Goal: Information Seeking & Learning: Learn about a topic

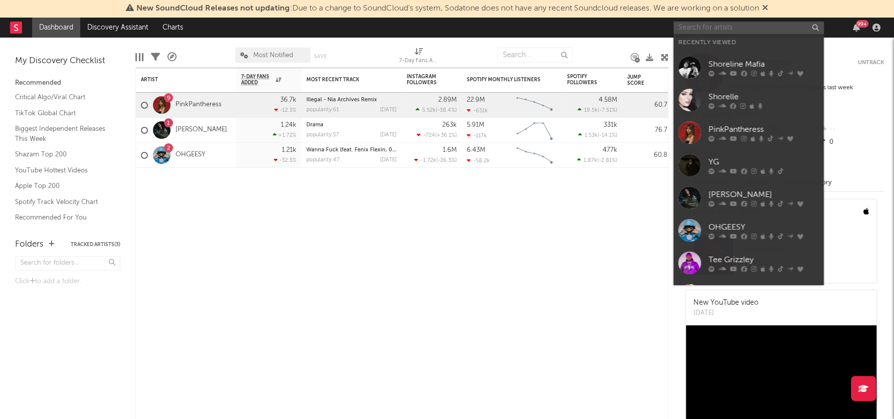
click at [693, 31] on input "text" at bounding box center [748, 28] width 150 height 13
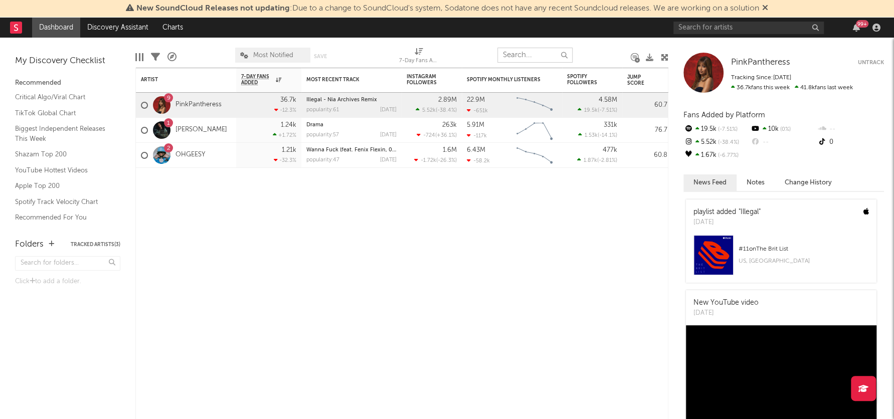
click at [538, 59] on input "text" at bounding box center [534, 55] width 75 height 15
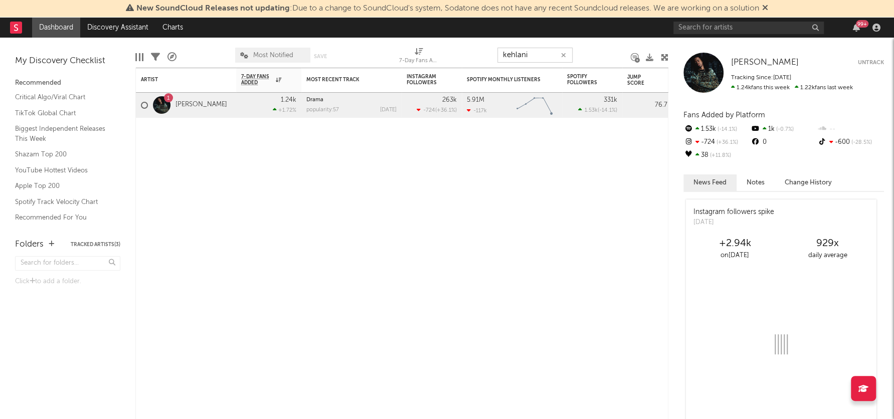
type input "kehlani"
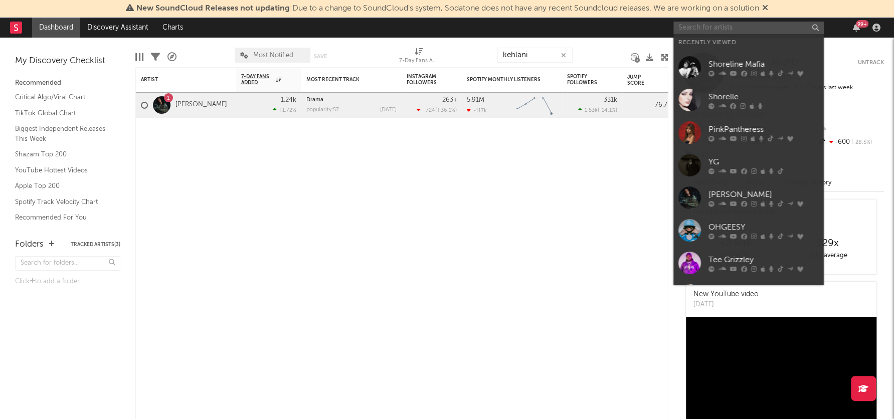
click at [713, 26] on input "text" at bounding box center [748, 28] width 150 height 13
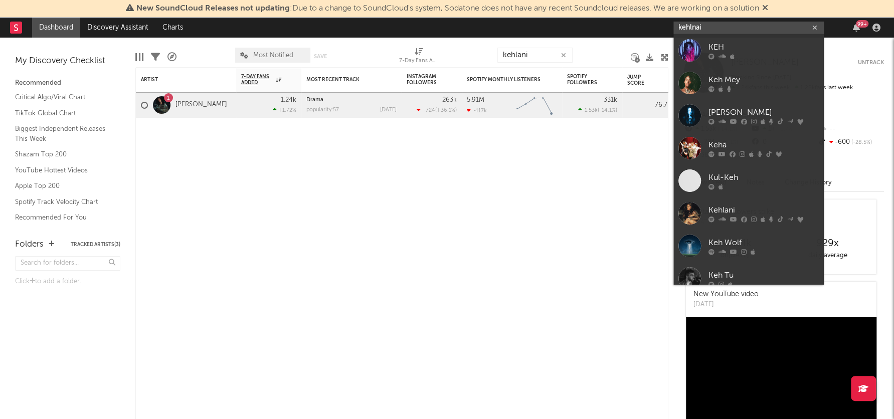
type input "kehlnai"
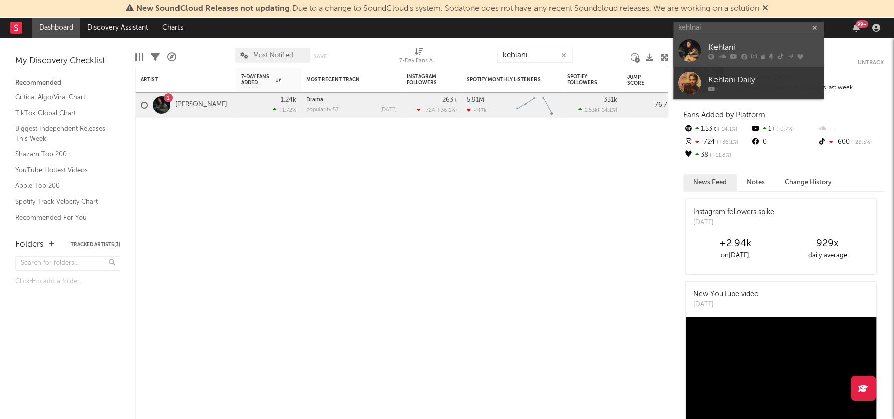
click at [728, 47] on div "Kehlani" at bounding box center [763, 48] width 110 height 12
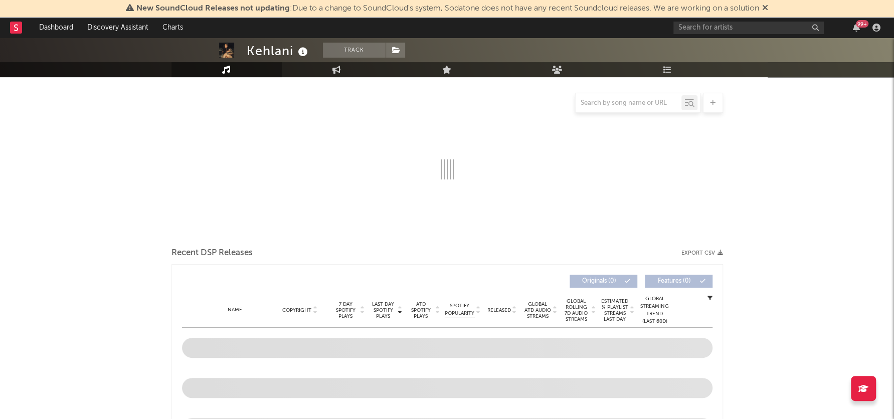
scroll to position [126, 0]
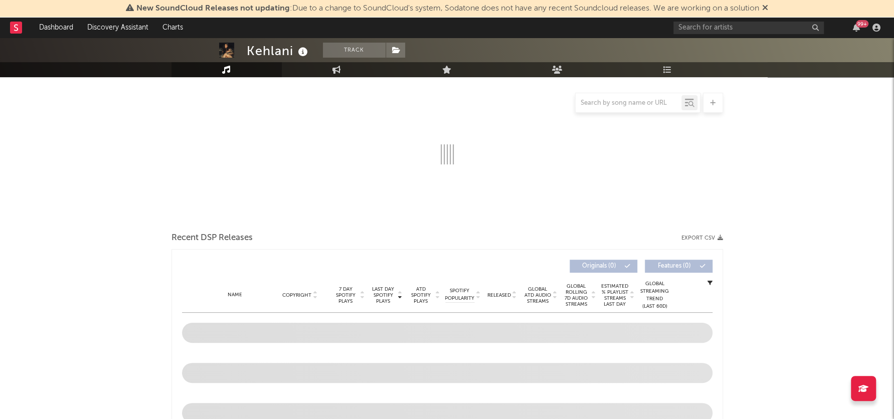
select select "6m"
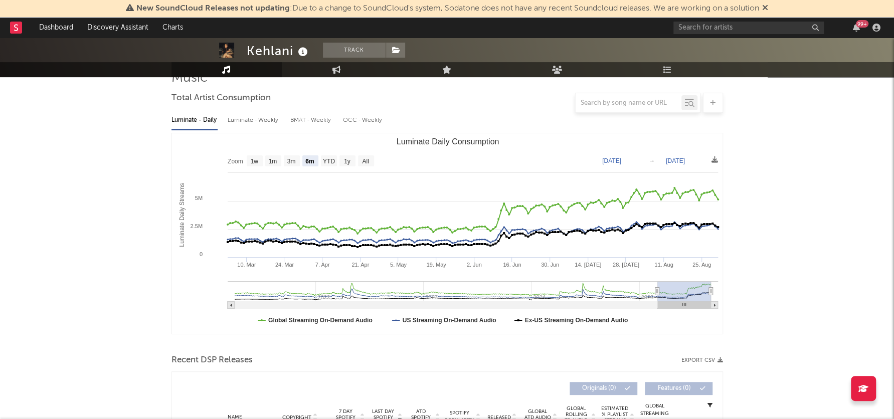
scroll to position [0, 0]
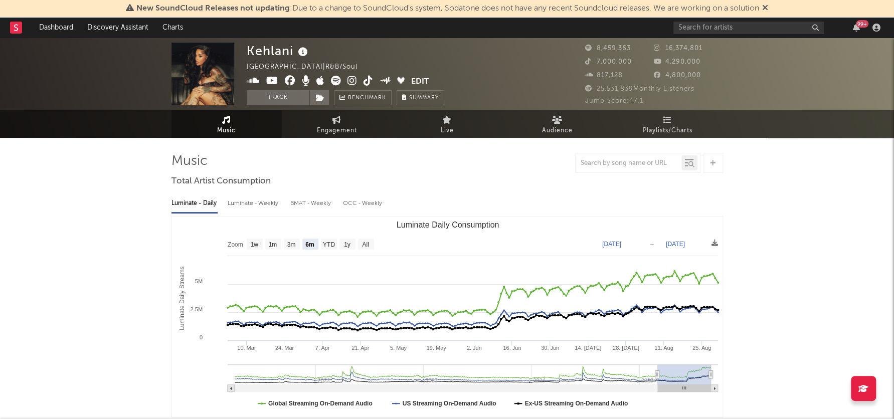
click at [250, 201] on div "Luminate - Weekly" at bounding box center [254, 203] width 53 height 17
select select "6m"
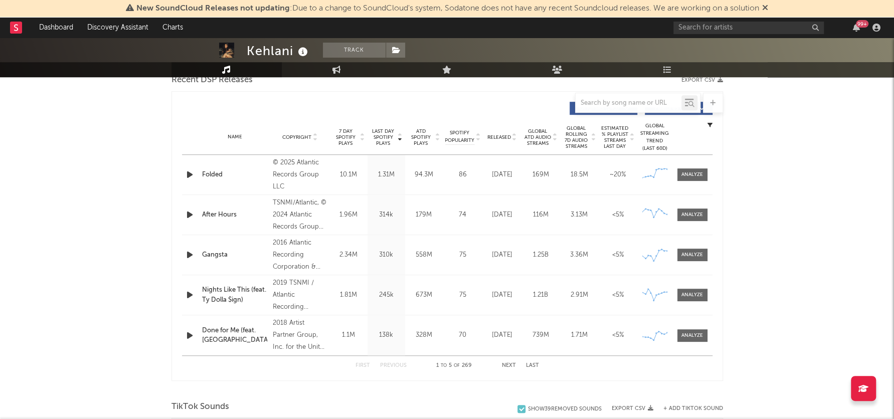
scroll to position [357, 0]
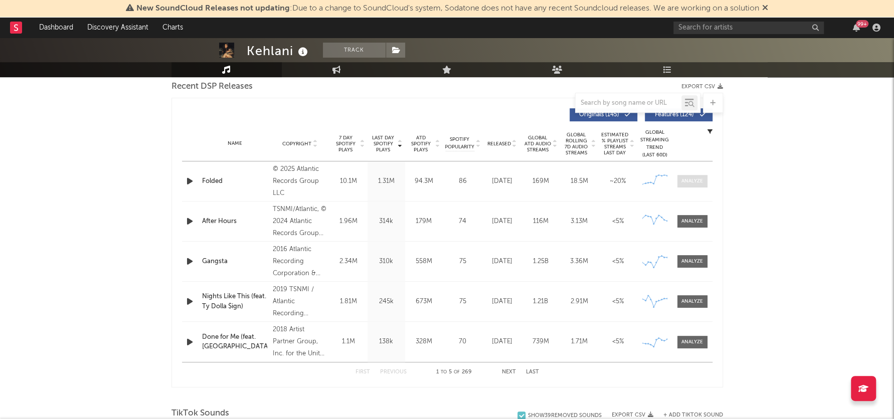
click at [692, 182] on div at bounding box center [692, 181] width 22 height 8
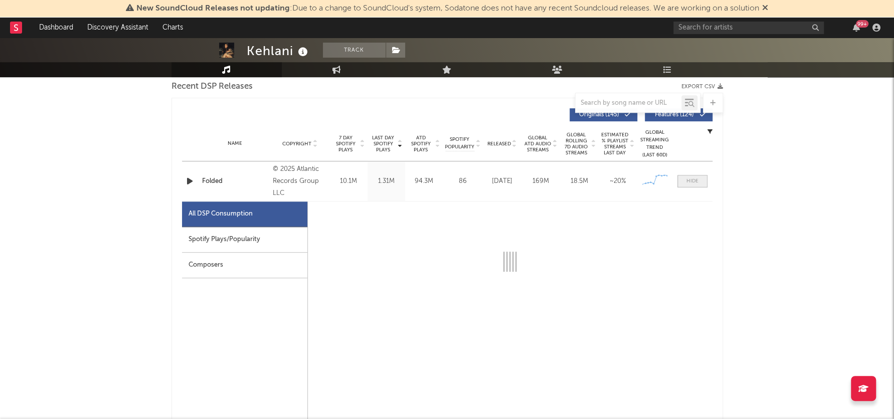
select select "1w"
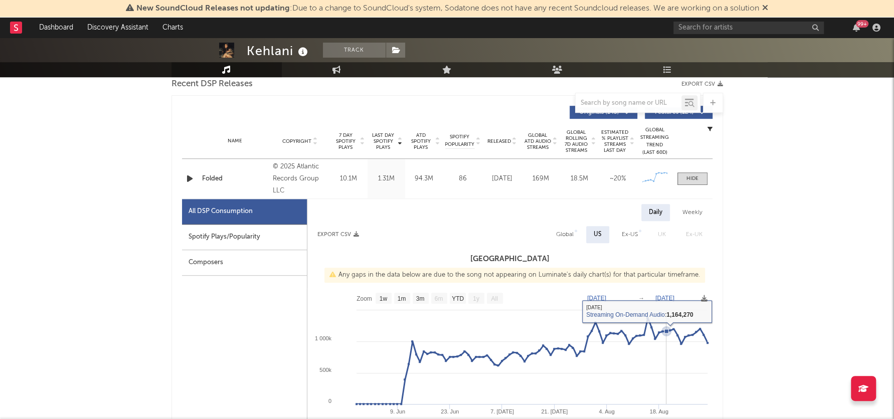
scroll to position [286, 0]
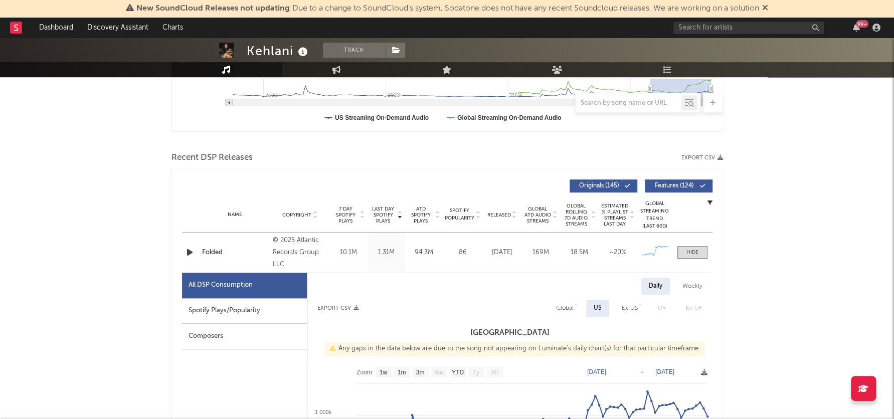
click at [570, 306] on div "Global" at bounding box center [565, 308] width 18 height 12
select select "1w"
click at [371, 372] on text "1w" at bounding box center [372, 372] width 8 height 7
select select "1w"
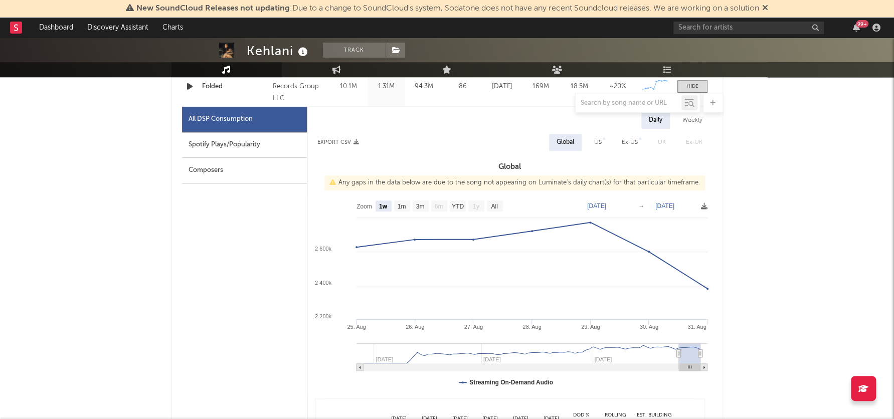
scroll to position [450, 0]
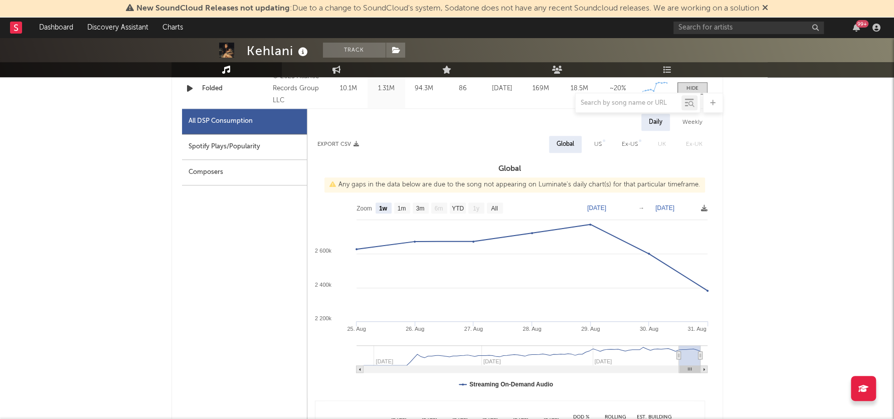
type input "[DATE]"
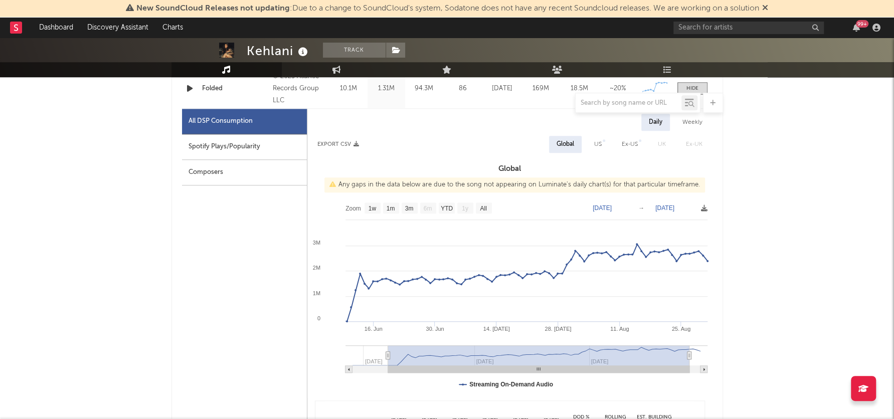
select select "3m"
type input "[DATE]"
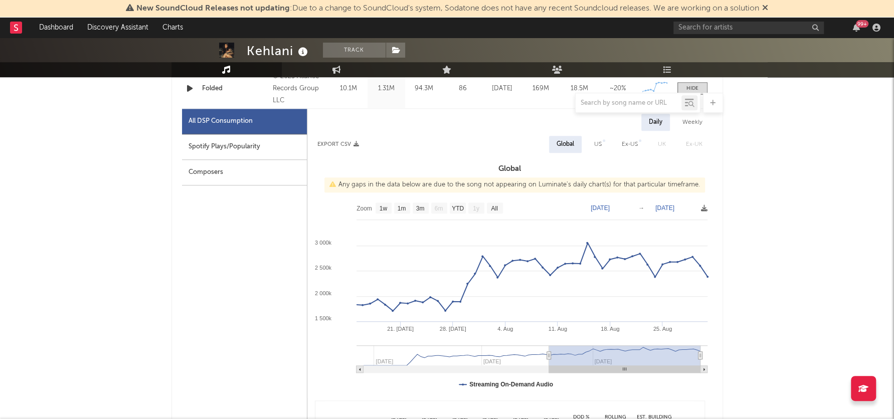
select select "1m"
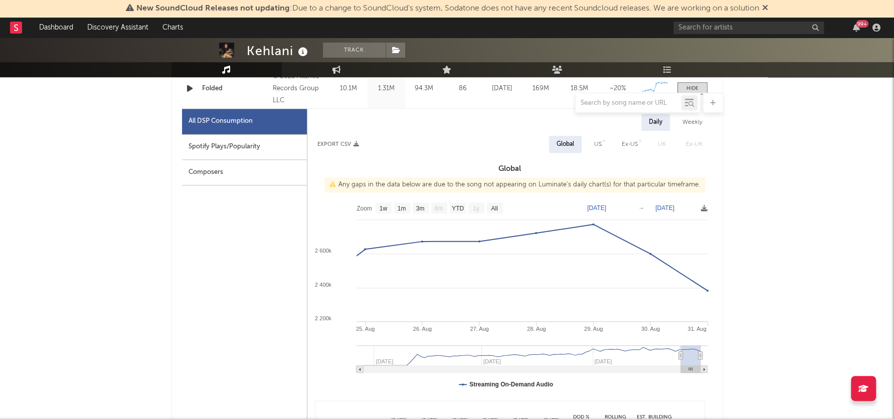
type input "[DATE]"
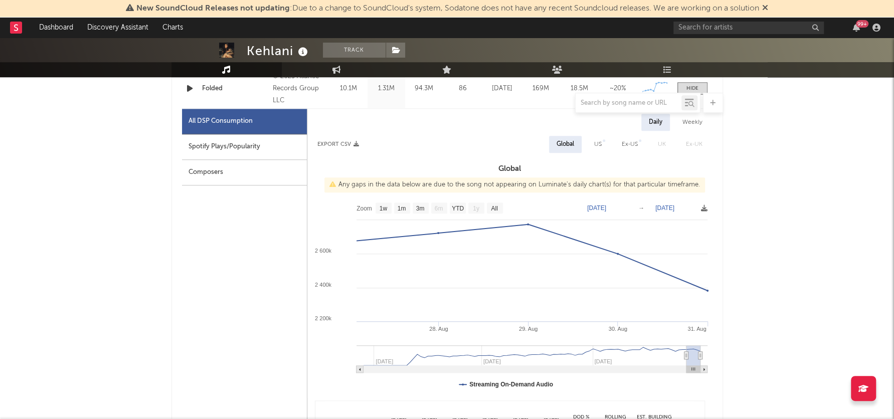
drag, startPoint x: 679, startPoint y: 358, endPoint x: 686, endPoint y: 361, distance: 7.5
click at [686, 361] on g at bounding box center [531, 359] width 351 height 28
click at [381, 209] on text "1w" at bounding box center [383, 208] width 8 height 7
select select "1w"
type input "[DATE]"
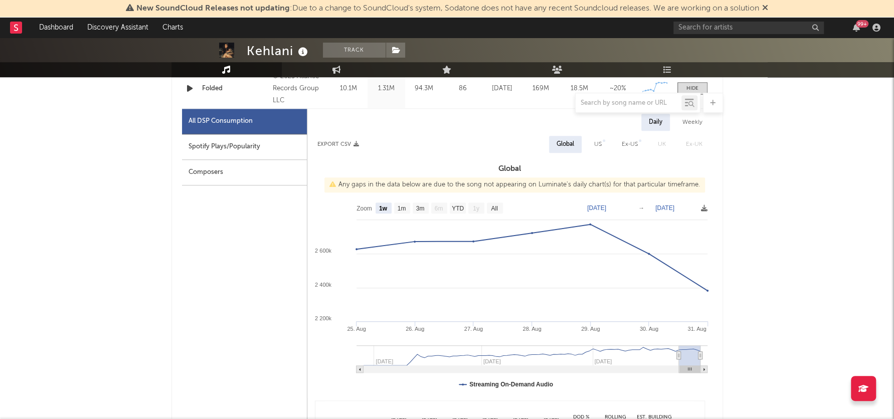
click at [606, 206] on text "[DATE]" at bounding box center [596, 208] width 19 height 7
click at [673, 205] on text "[DATE]" at bounding box center [664, 208] width 19 height 7
click at [673, 205] on input "[DATE]" at bounding box center [672, 208] width 47 height 10
click at [695, 205] on input "[DATE]" at bounding box center [672, 208] width 47 height 10
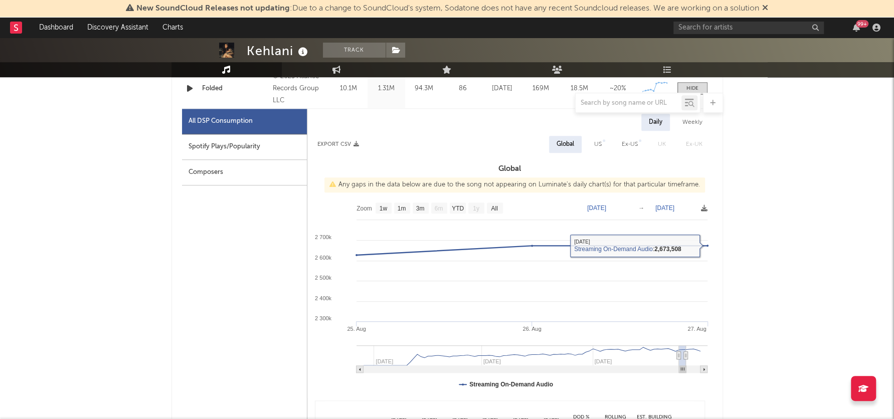
click at [605, 200] on rect at bounding box center [509, 298] width 405 height 201
click at [605, 203] on rect at bounding box center [509, 298] width 405 height 201
click at [606, 207] on text "[DATE]" at bounding box center [596, 208] width 19 height 7
click at [674, 209] on text "[DATE]" at bounding box center [664, 208] width 19 height 7
click at [695, 207] on input "[DATE]" at bounding box center [672, 208] width 47 height 10
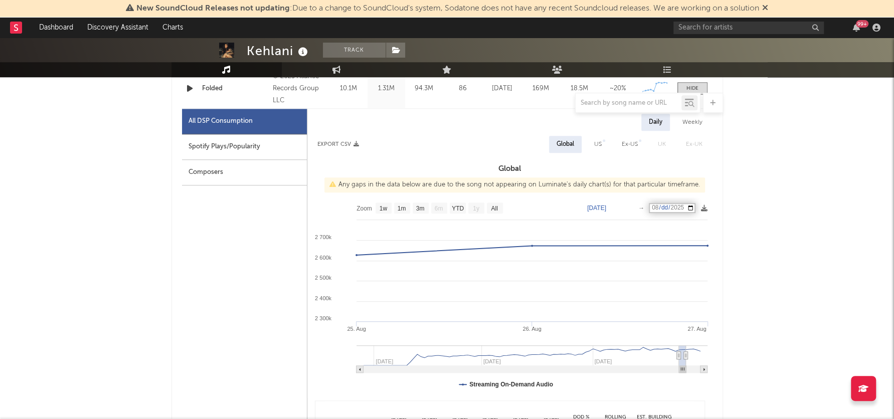
type input "[DATE]"
select select "1w"
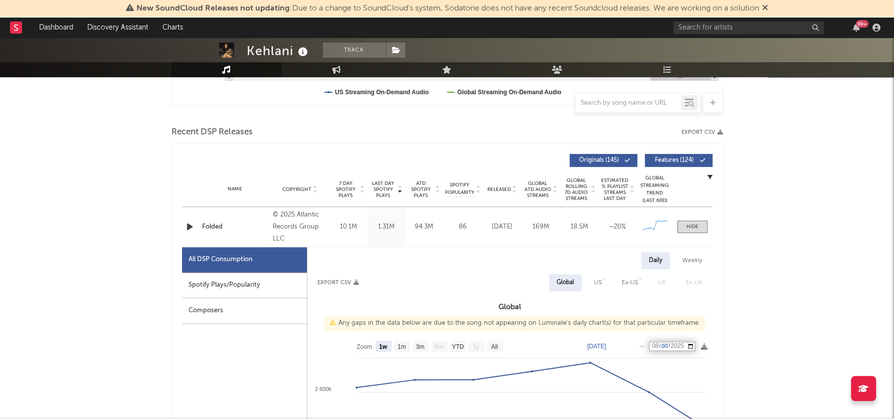
scroll to position [311, 0]
drag, startPoint x: 549, startPoint y: 228, endPoint x: 530, endPoint y: 226, distance: 18.7
click at [530, 226] on div "169M" at bounding box center [541, 228] width 34 height 10
drag, startPoint x: 528, startPoint y: 224, endPoint x: 494, endPoint y: 1, distance: 225.7
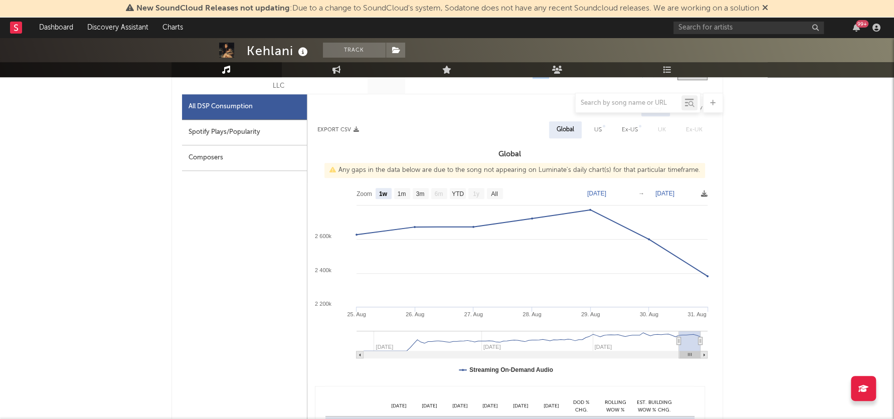
scroll to position [458, 0]
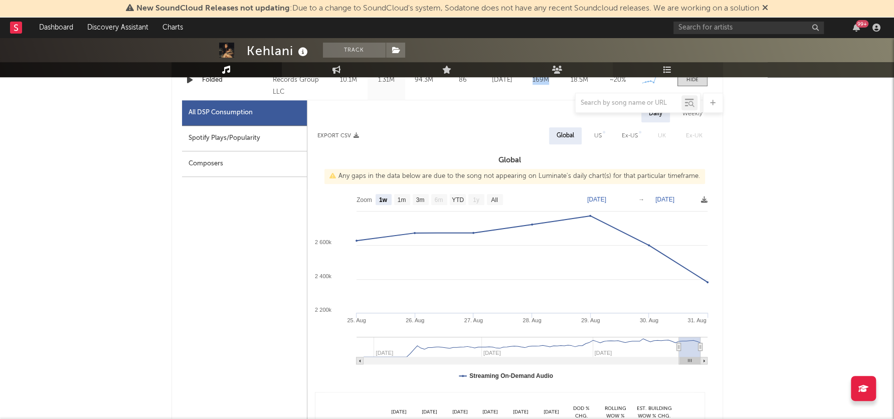
click at [669, 68] on icon at bounding box center [667, 70] width 9 height 8
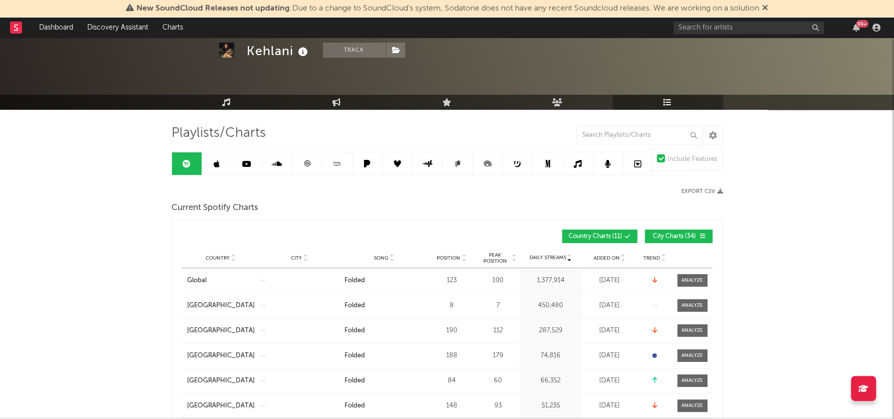
scroll to position [30, 0]
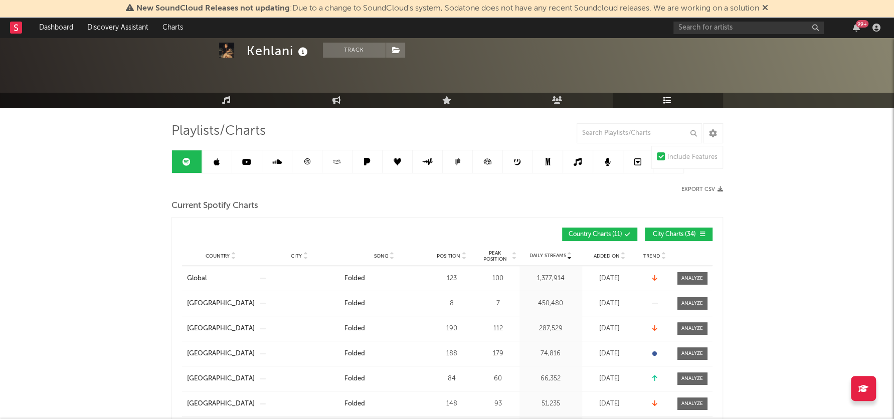
click at [636, 163] on icon at bounding box center [637, 162] width 7 height 8
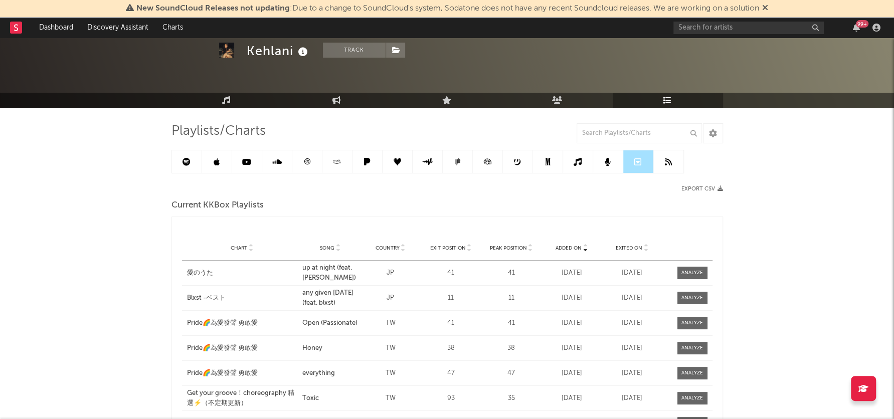
click at [609, 161] on icon at bounding box center [608, 162] width 6 height 8
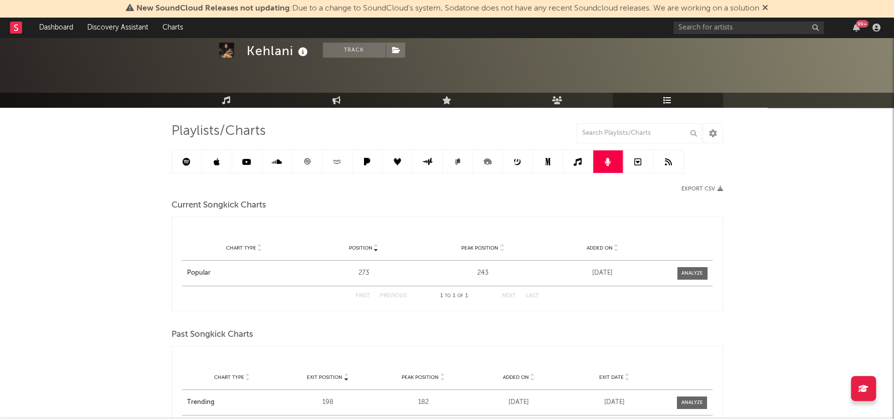
click at [576, 162] on icon at bounding box center [578, 162] width 8 height 8
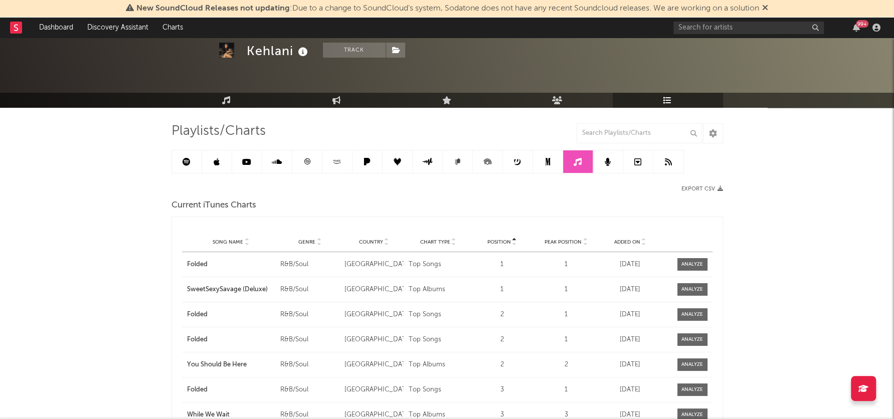
click at [547, 162] on icon at bounding box center [547, 162] width 5 height 8
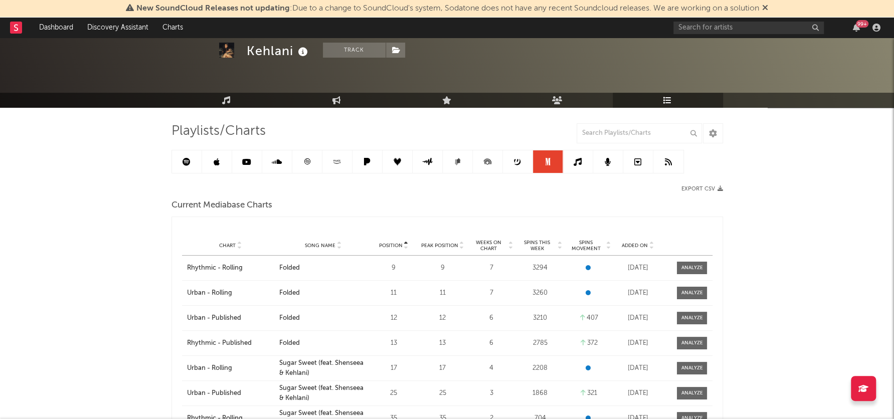
click at [515, 160] on icon at bounding box center [518, 162] width 8 height 8
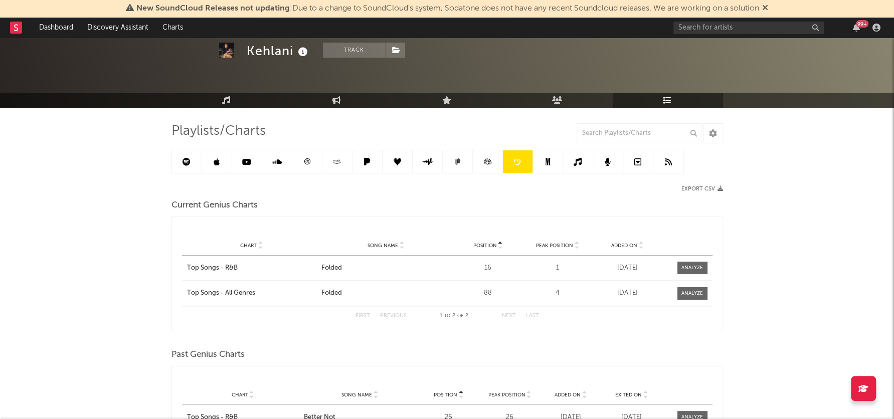
click at [488, 163] on icon at bounding box center [487, 161] width 23 height 23
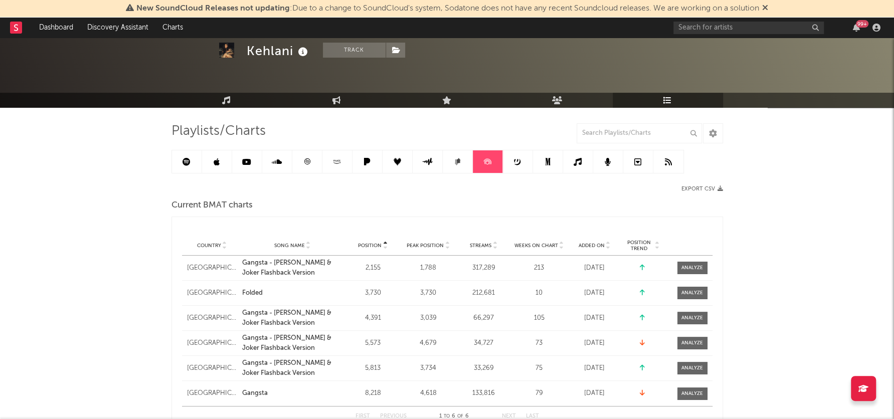
click at [454, 163] on icon at bounding box center [458, 162] width 8 height 8
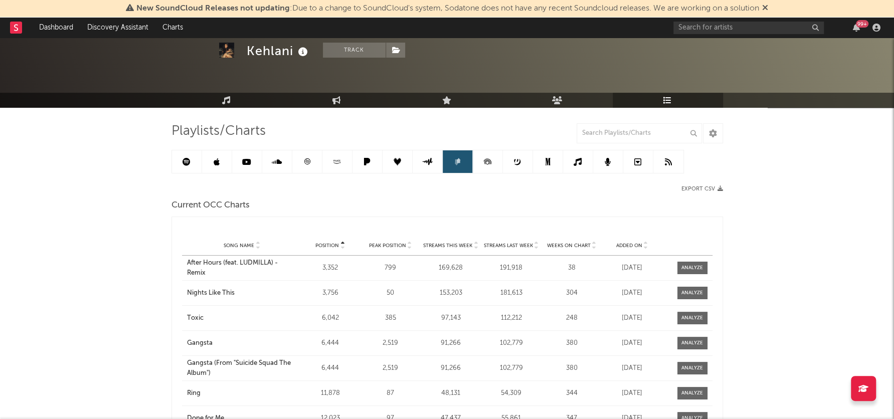
click at [422, 163] on icon at bounding box center [428, 162] width 12 height 8
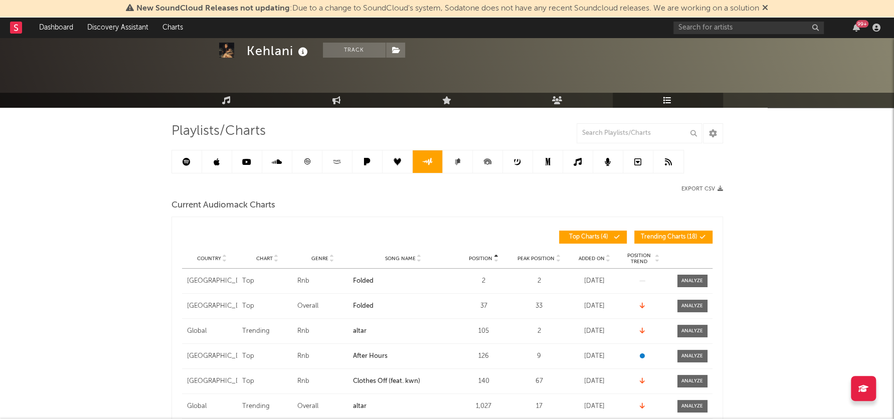
click at [400, 161] on icon at bounding box center [398, 162] width 8 height 8
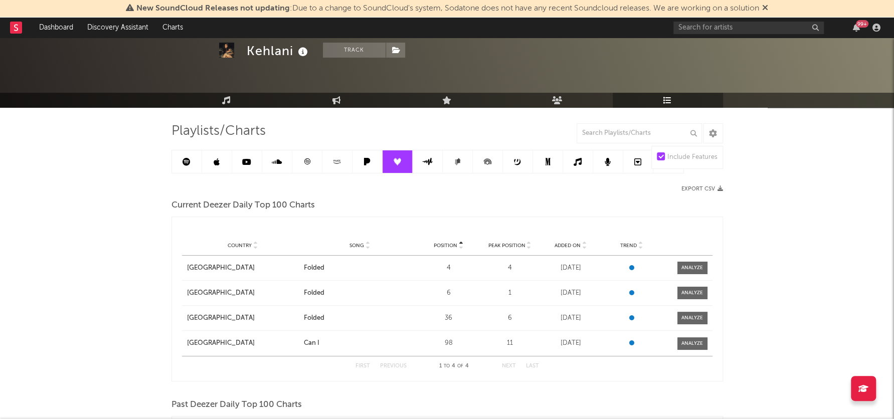
click at [369, 164] on icon at bounding box center [368, 162] width 12 height 8
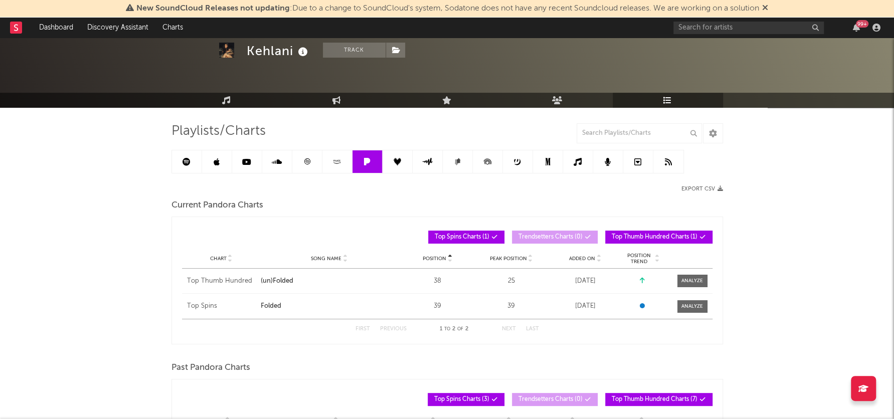
click at [328, 164] on link at bounding box center [337, 161] width 30 height 23
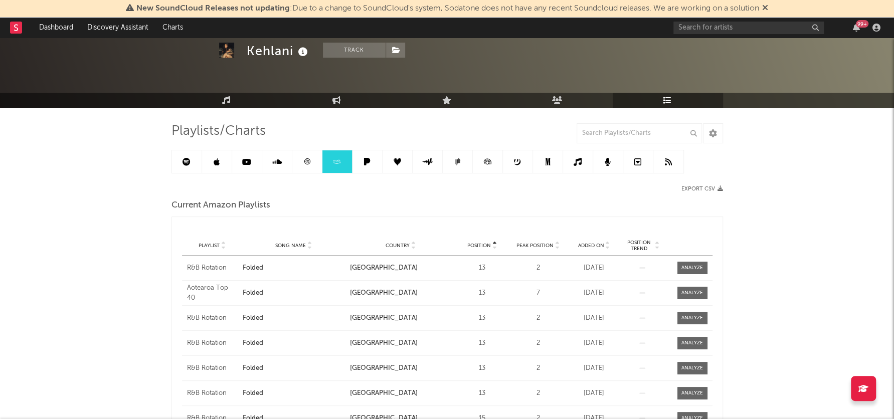
click at [315, 165] on link at bounding box center [307, 161] width 30 height 23
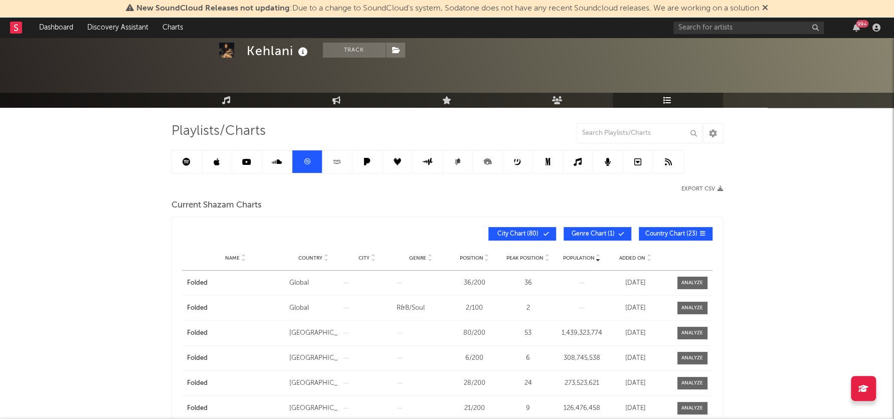
click at [273, 158] on icon at bounding box center [277, 162] width 10 height 8
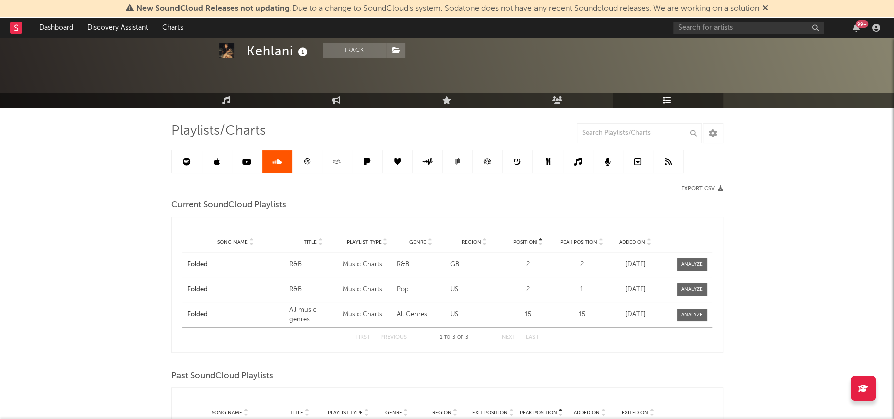
click at [302, 157] on link at bounding box center [307, 161] width 30 height 23
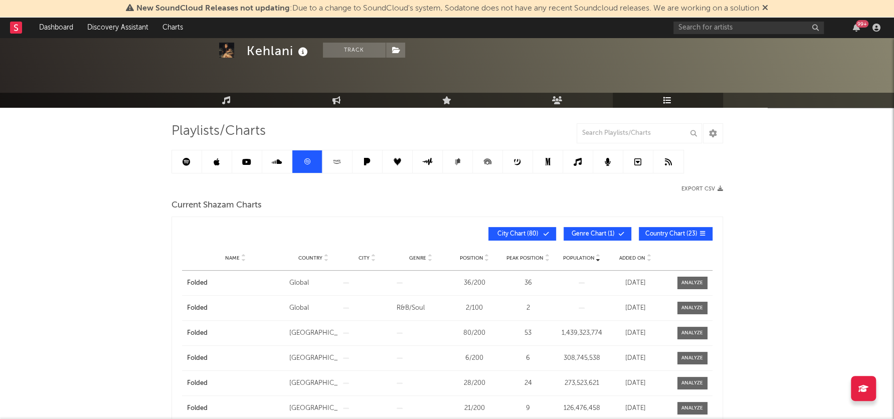
click at [275, 166] on link at bounding box center [277, 161] width 30 height 23
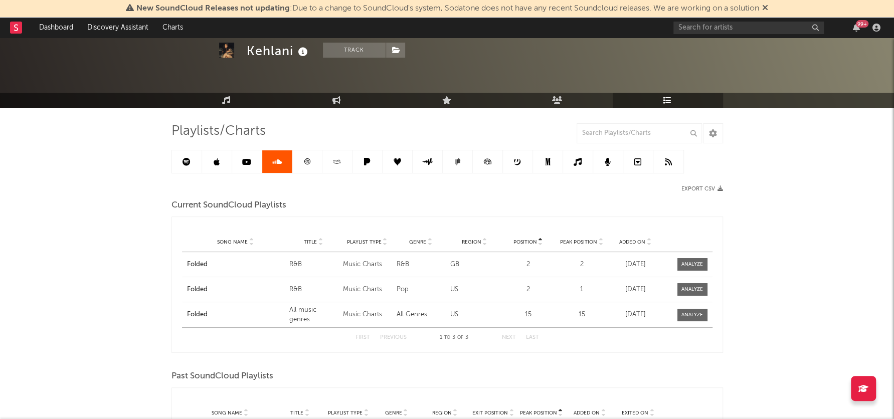
click at [253, 163] on link at bounding box center [247, 161] width 30 height 23
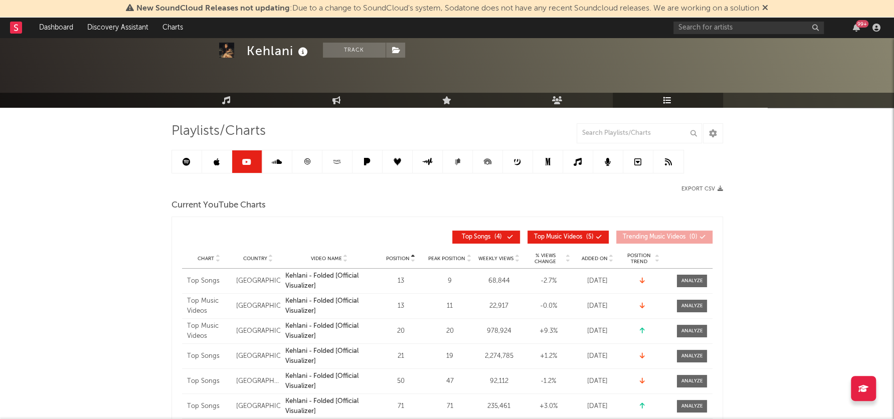
click at [214, 160] on icon at bounding box center [217, 162] width 6 height 8
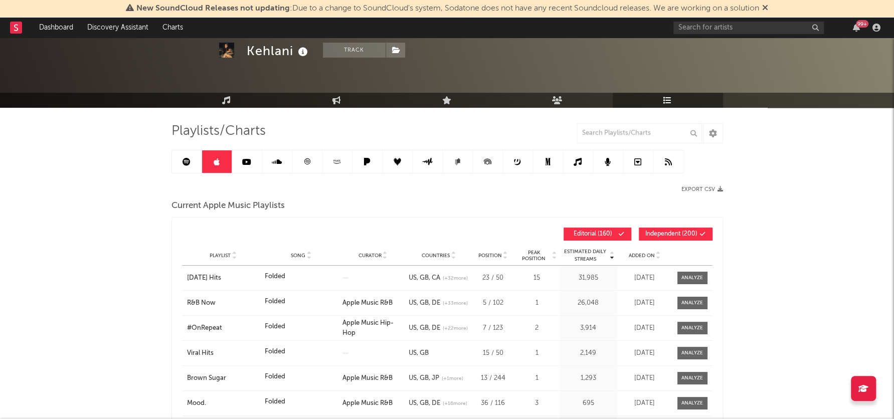
click at [187, 164] on icon at bounding box center [187, 162] width 8 height 8
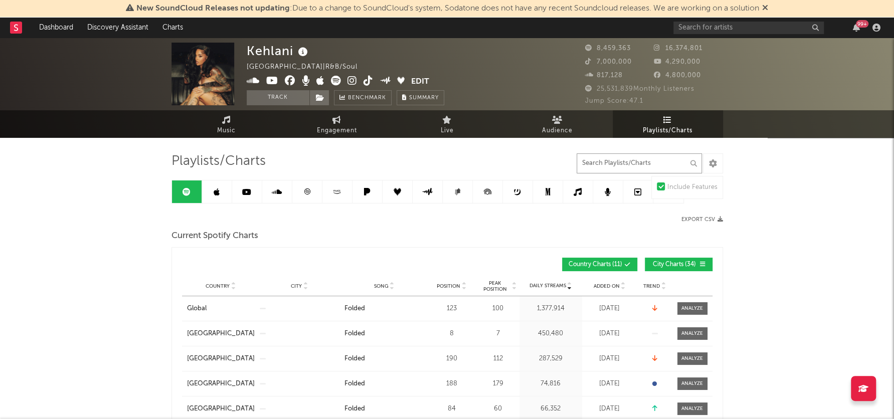
click at [668, 165] on input "text" at bounding box center [639, 163] width 125 height 20
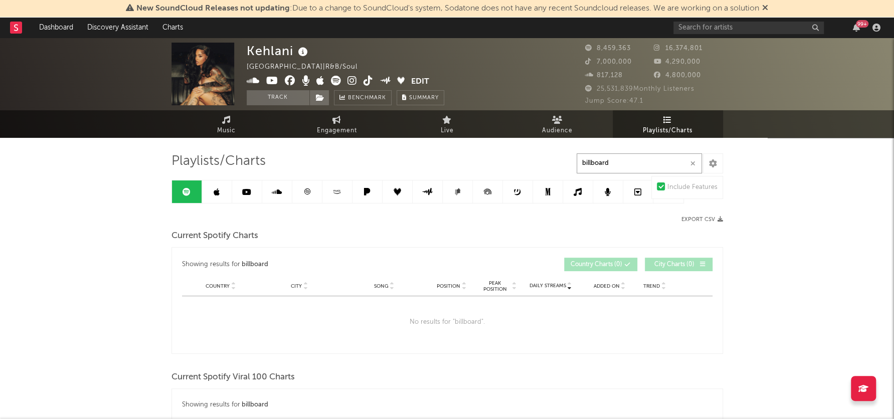
type input "billboard"
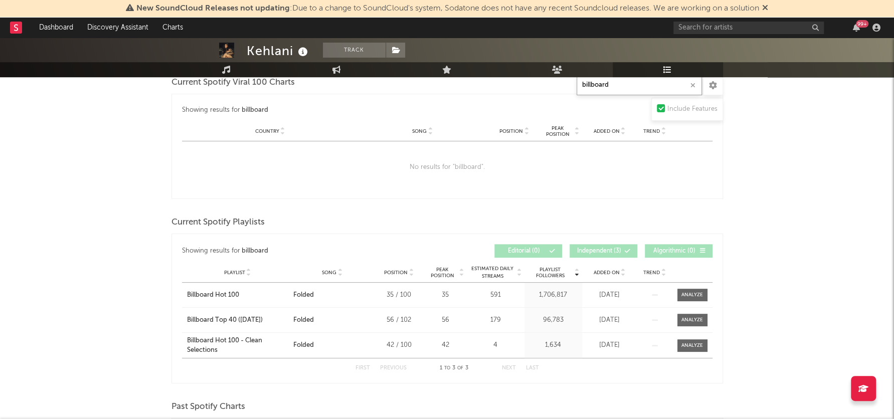
scroll to position [283, 0]
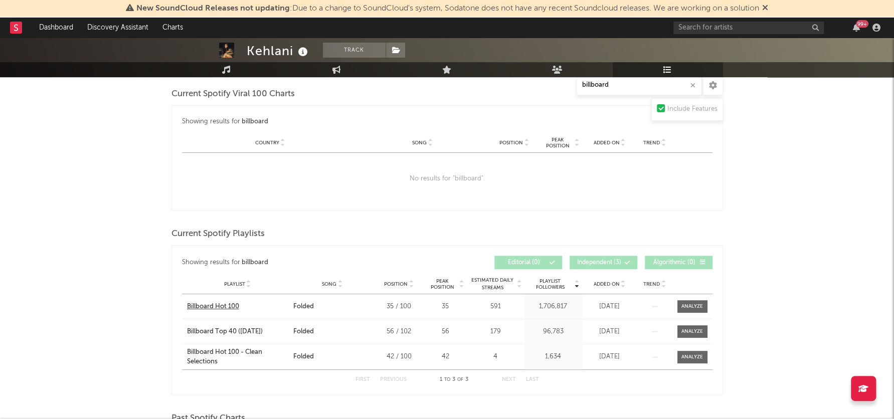
click at [208, 304] on div "Billboard Hot 100" at bounding box center [213, 307] width 52 height 10
click at [693, 305] on div at bounding box center [692, 307] width 22 height 8
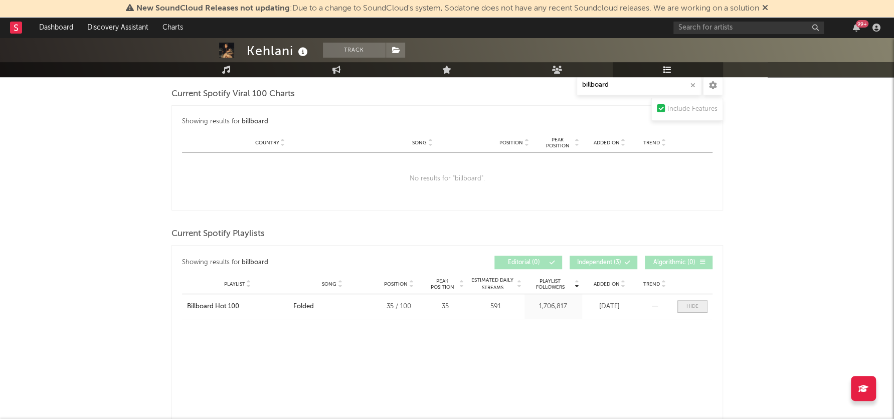
select select "1w"
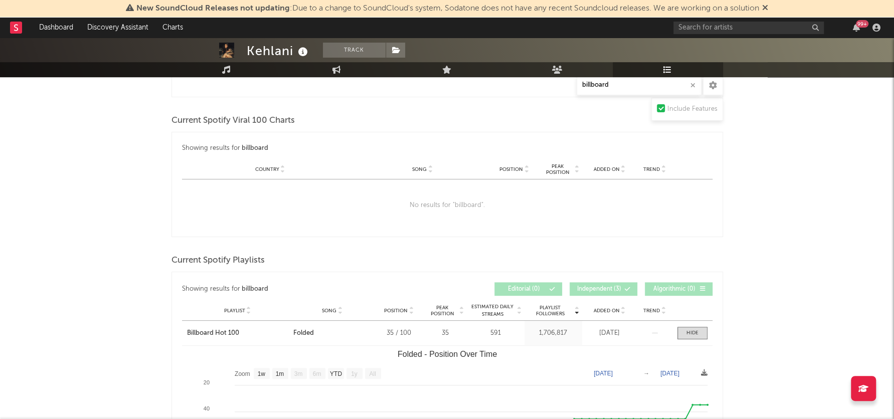
scroll to position [273, 0]
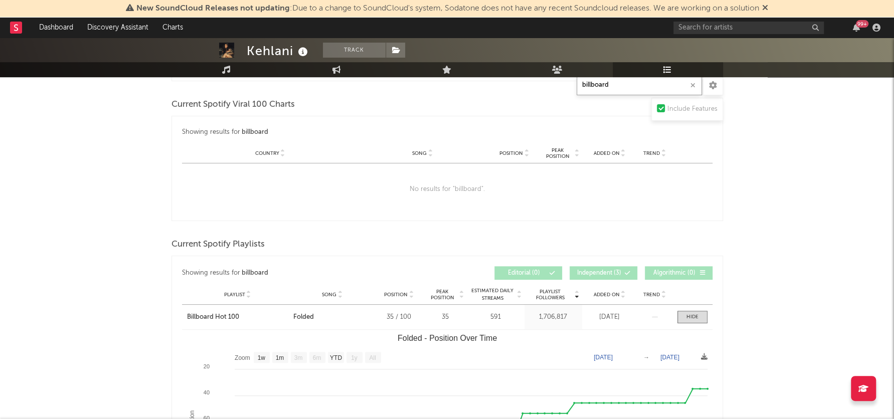
click at [663, 93] on input "billboard" at bounding box center [639, 85] width 125 height 20
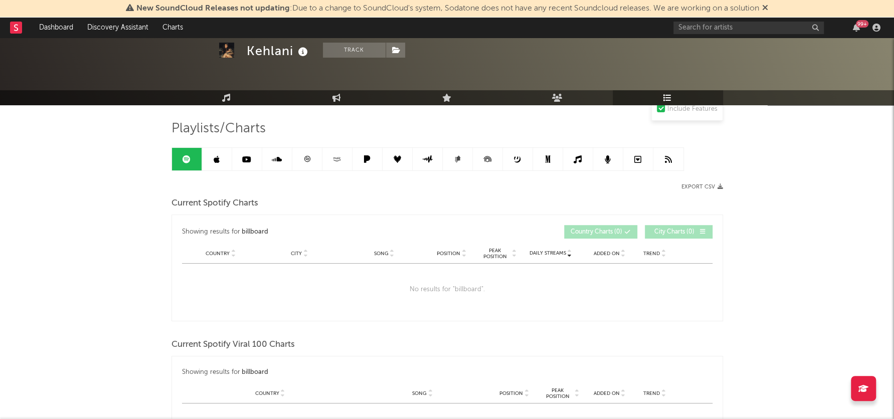
scroll to position [0, 0]
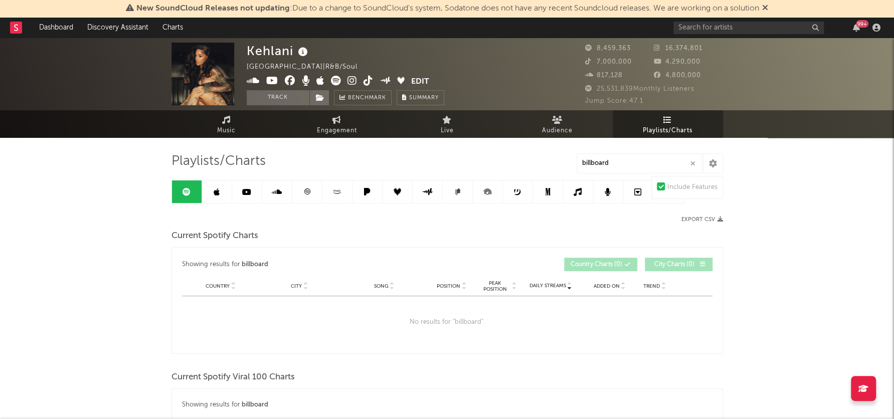
click at [172, 193] on link at bounding box center [187, 192] width 30 height 23
click at [184, 193] on icon at bounding box center [187, 192] width 8 height 8
click at [639, 161] on input "billboard" at bounding box center [639, 163] width 125 height 20
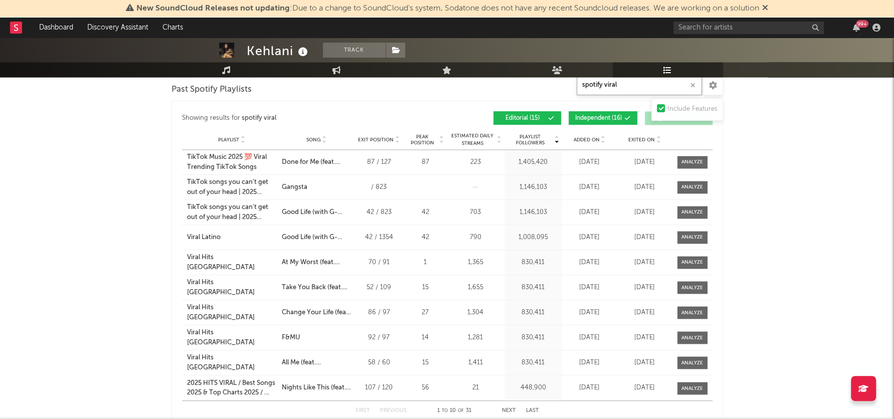
scroll to position [1064, 0]
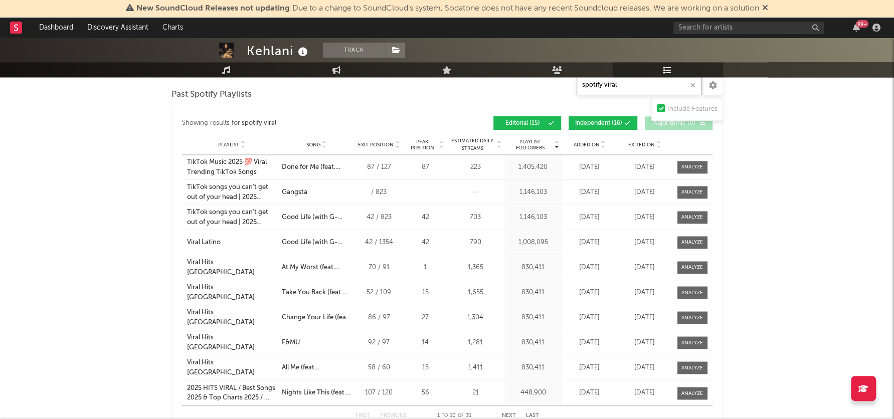
type input "spotify viral"
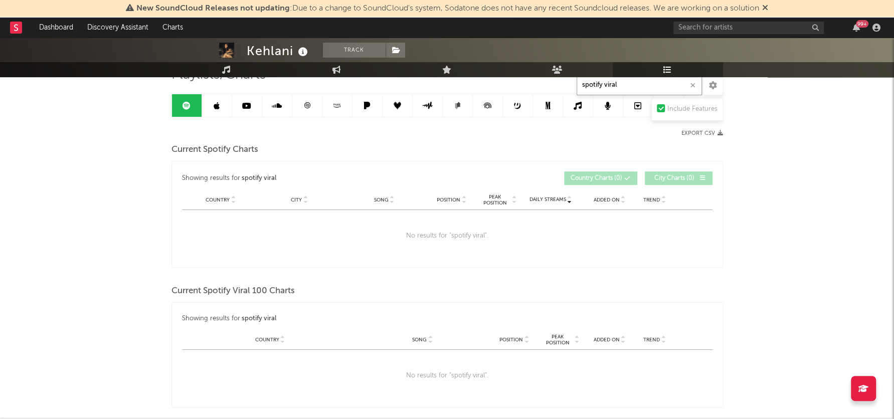
scroll to position [43, 0]
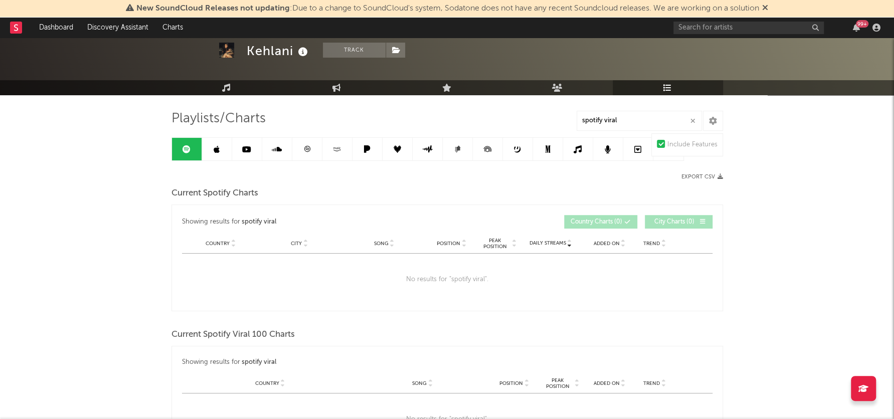
click at [221, 149] on link at bounding box center [217, 149] width 30 height 23
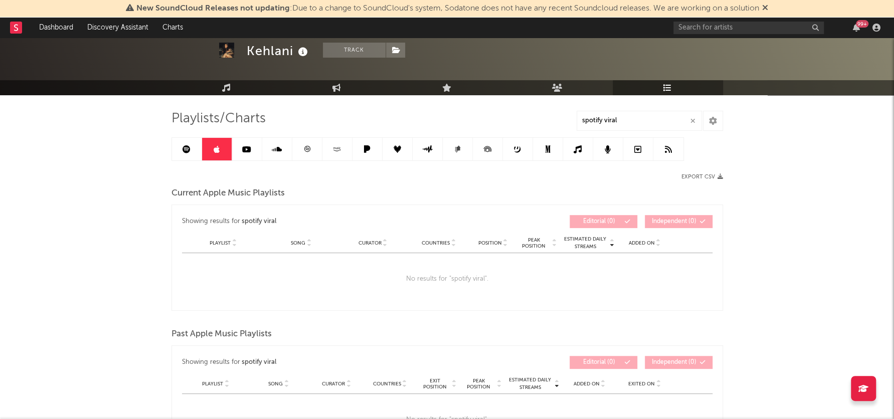
click at [696, 122] on button "button" at bounding box center [693, 121] width 8 height 10
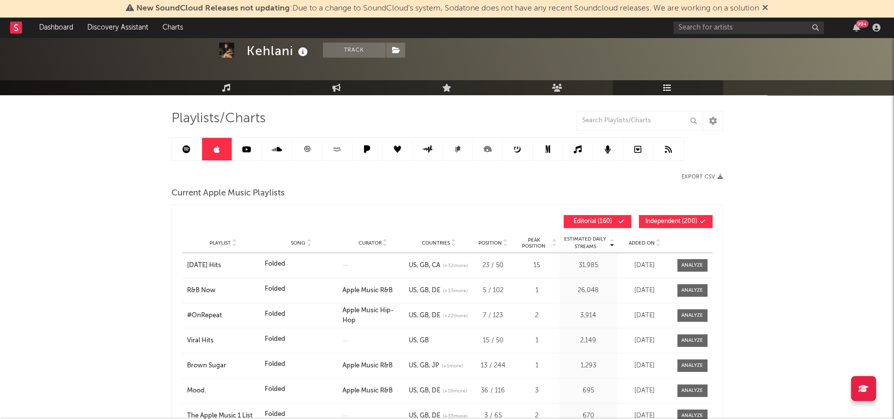
click at [184, 146] on icon at bounding box center [187, 149] width 8 height 8
click at [188, 147] on icon at bounding box center [187, 149] width 8 height 8
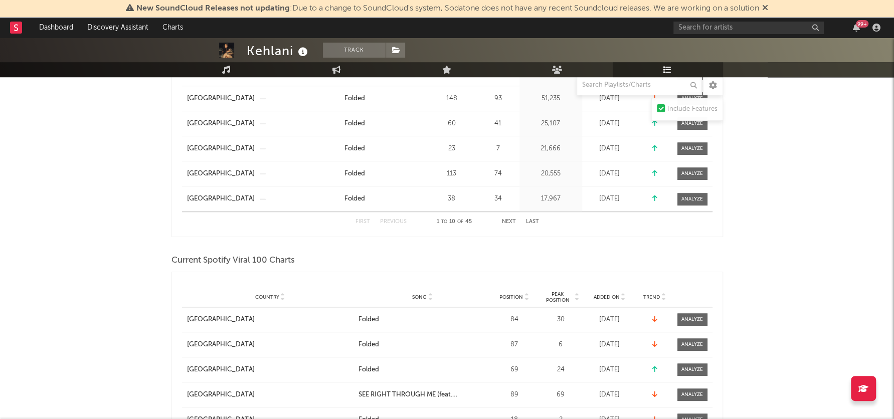
scroll to position [336, 0]
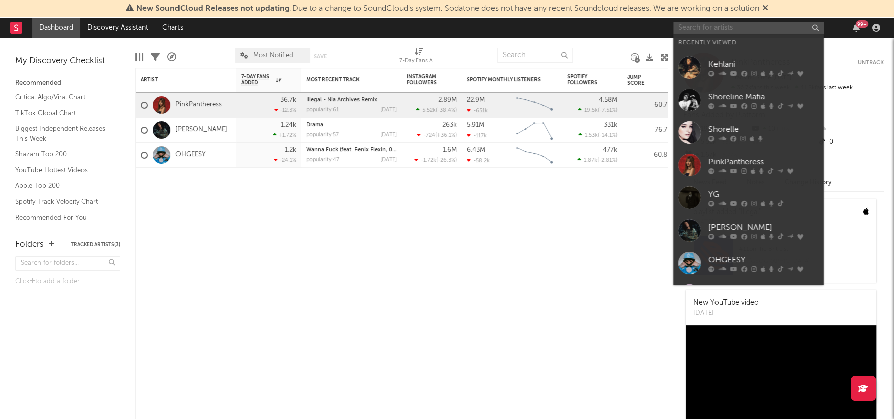
click at [710, 26] on input "text" at bounding box center [748, 28] width 150 height 13
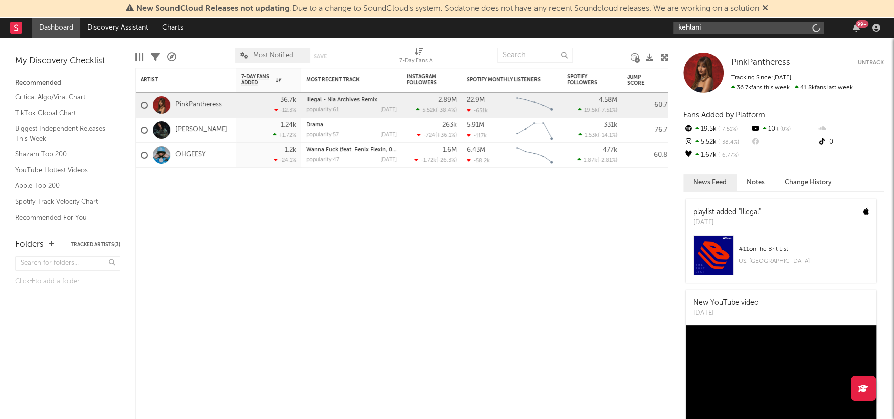
type input "kehlani"
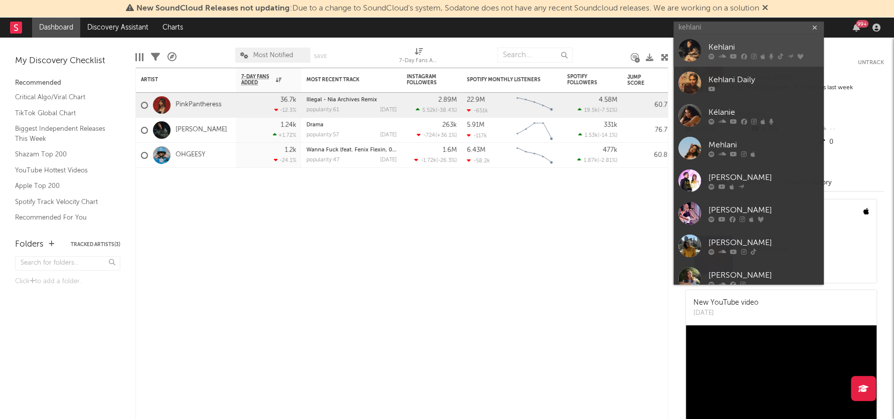
click at [719, 47] on div "Kehlani" at bounding box center [763, 48] width 110 height 12
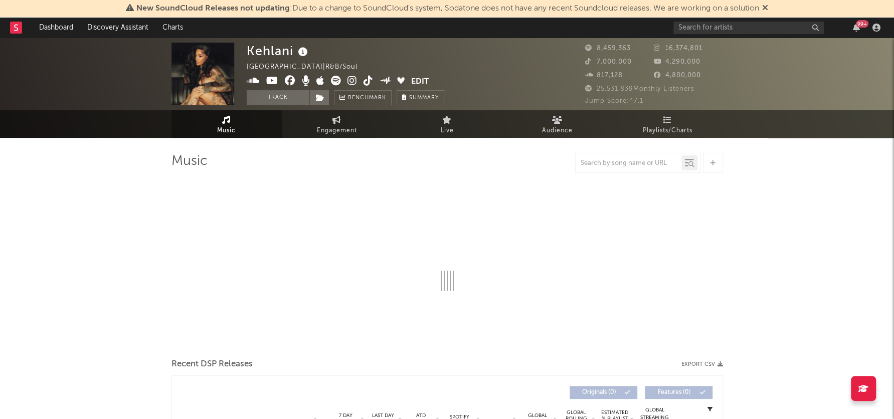
select select "6m"
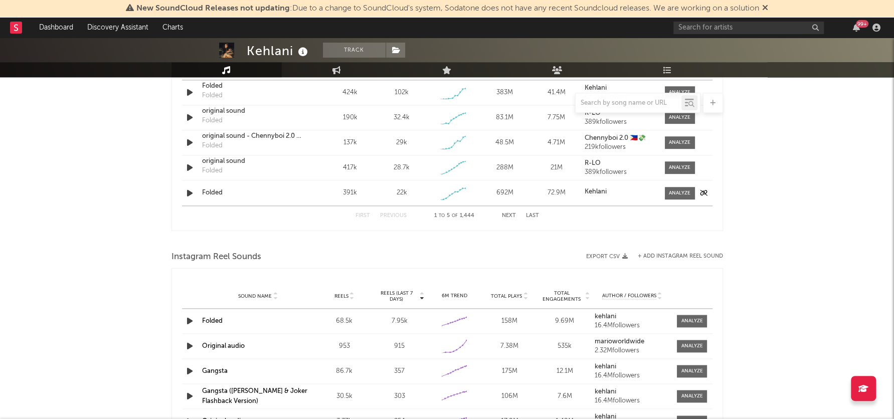
scroll to position [734, 0]
click at [665, 67] on icon at bounding box center [667, 70] width 9 height 8
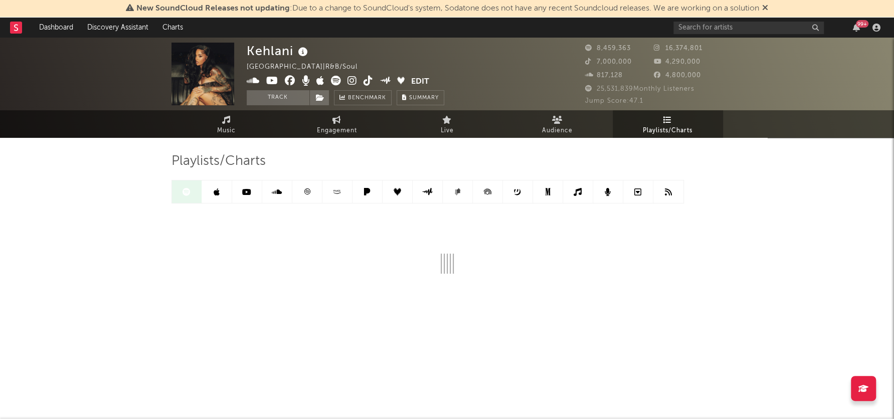
click at [579, 195] on icon at bounding box center [578, 192] width 8 height 8
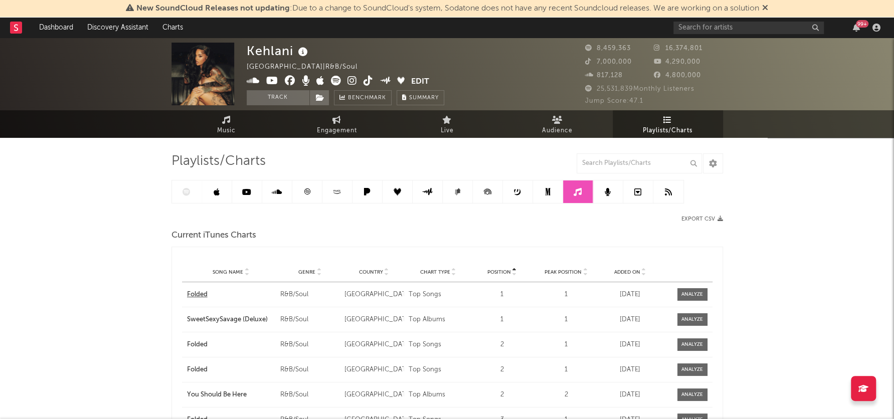
click at [193, 292] on div "Folded" at bounding box center [231, 295] width 89 height 10
click at [368, 81] on icon at bounding box center [369, 81] width 10 height 10
click at [680, 120] on link "Playlists/Charts" at bounding box center [668, 124] width 110 height 28
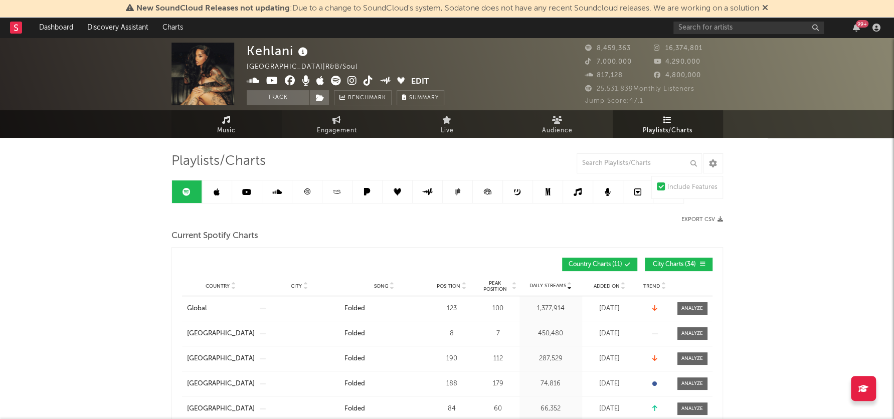
click at [210, 131] on link "Music" at bounding box center [226, 124] width 110 height 28
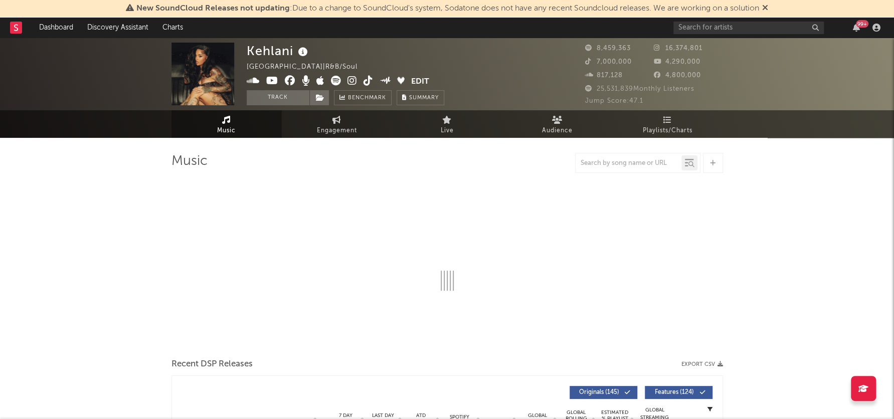
select select "6m"
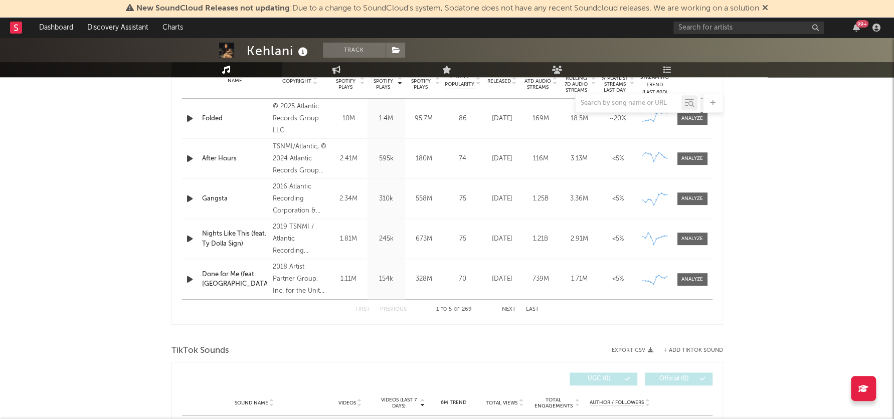
scroll to position [381, 0]
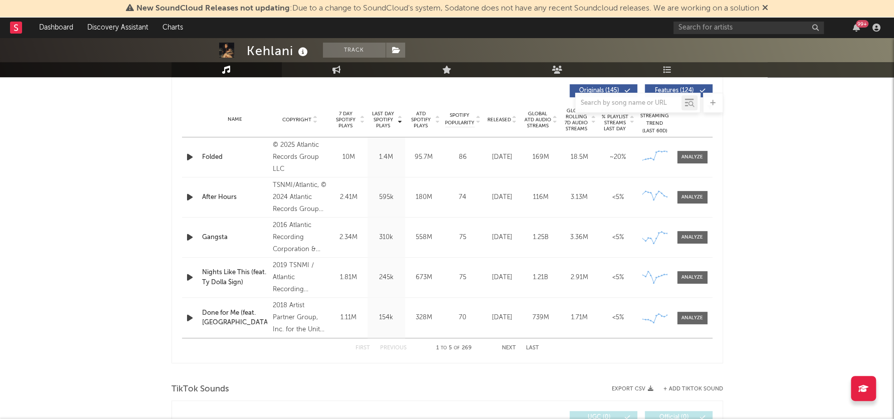
click at [222, 159] on div "Folded" at bounding box center [235, 157] width 66 height 10
click at [695, 158] on div at bounding box center [692, 157] width 22 height 8
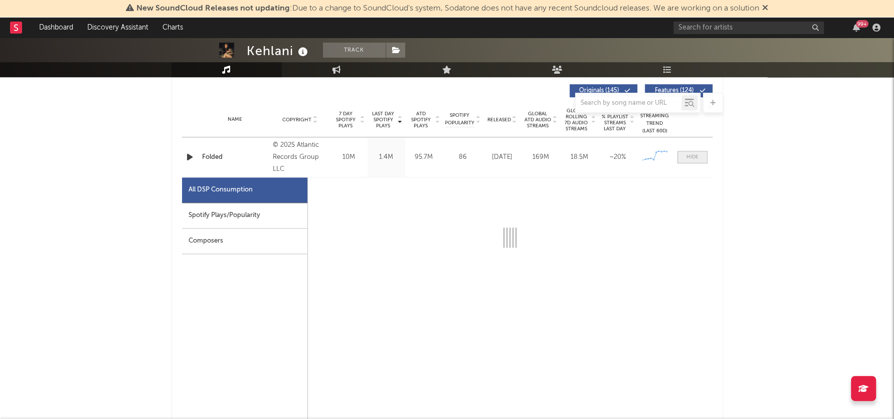
select select "1w"
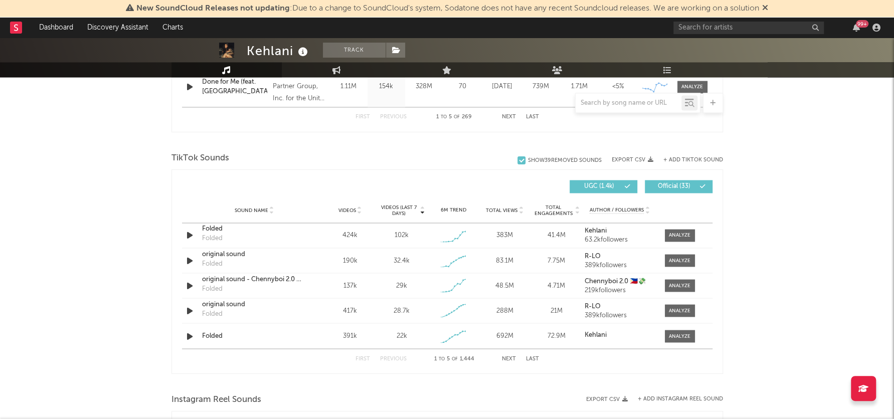
scroll to position [1111, 0]
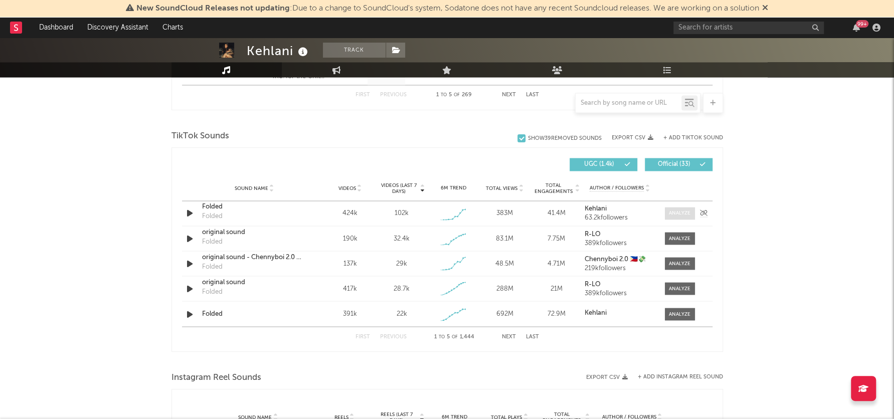
click at [683, 211] on div at bounding box center [680, 214] width 22 height 8
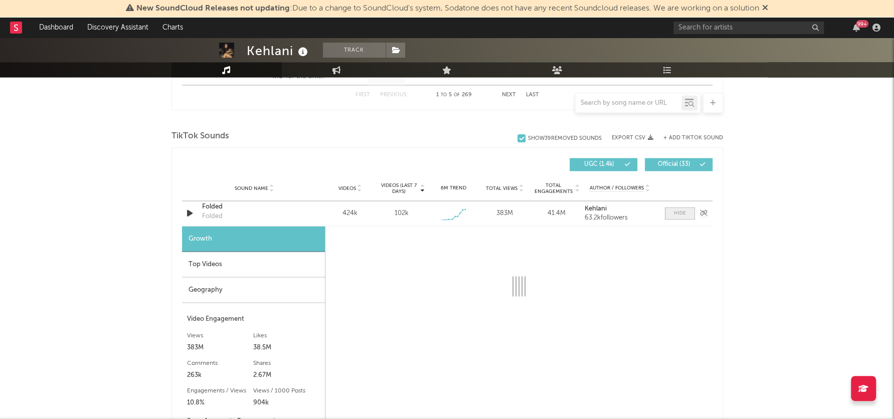
select select "1w"
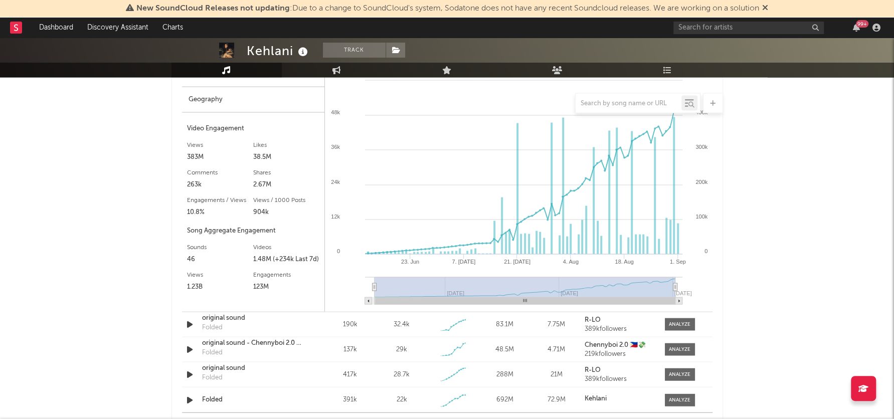
scroll to position [1303, 0]
